Goal: Navigation & Orientation: Find specific page/section

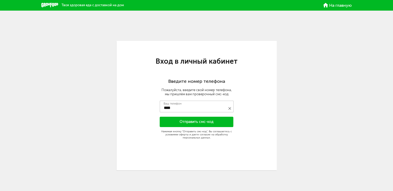
click at [340, 4] on span "На главную" at bounding box center [340, 5] width 22 height 4
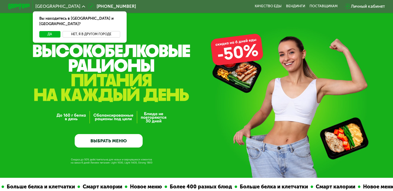
click at [79, 31] on button "Нет, я в другом городе" at bounding box center [91, 34] width 58 height 6
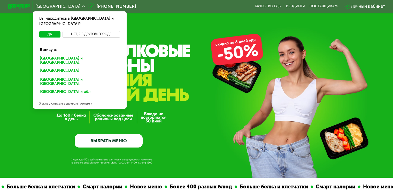
scroll to position [26, 0]
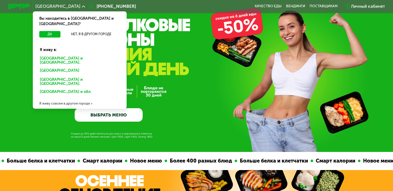
click at [75, 76] on div "Нижнем Новгороде и обл." at bounding box center [79, 81] width 87 height 11
